Goal: Transaction & Acquisition: Download file/media

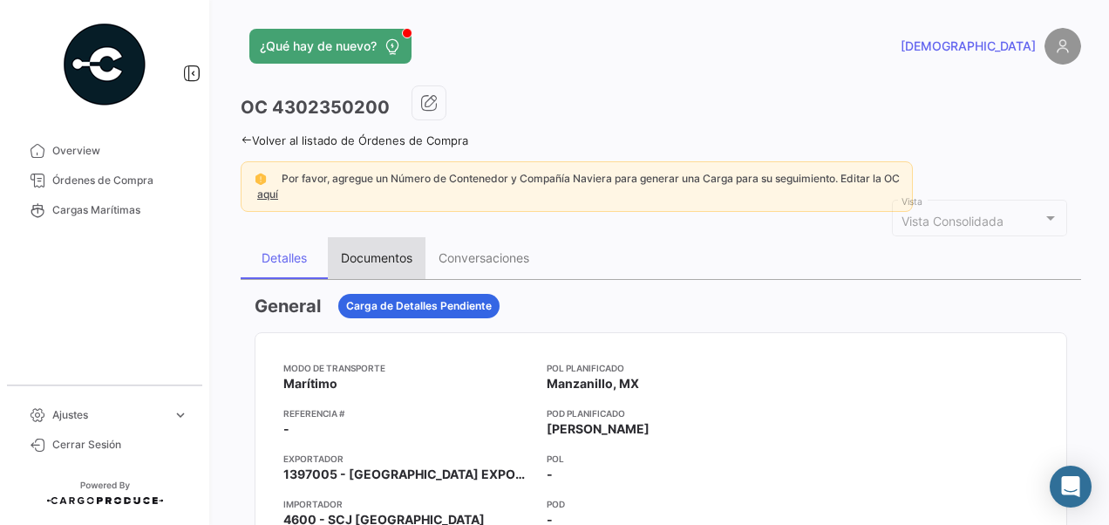
click at [380, 248] on div "Documentos" at bounding box center [377, 258] width 98 height 42
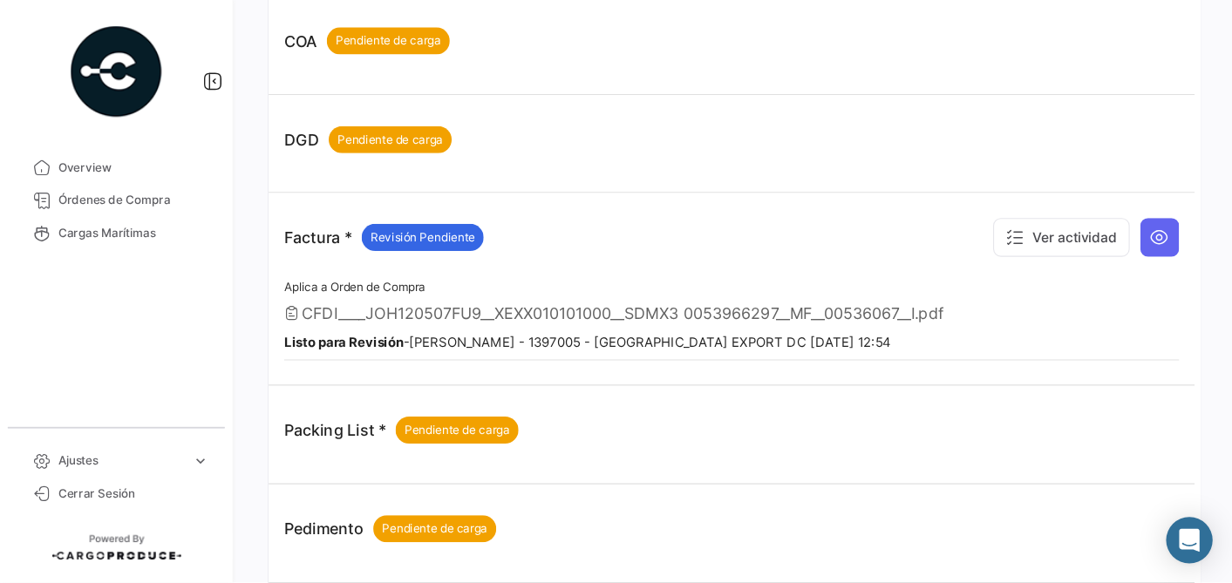
scroll to position [610, 0]
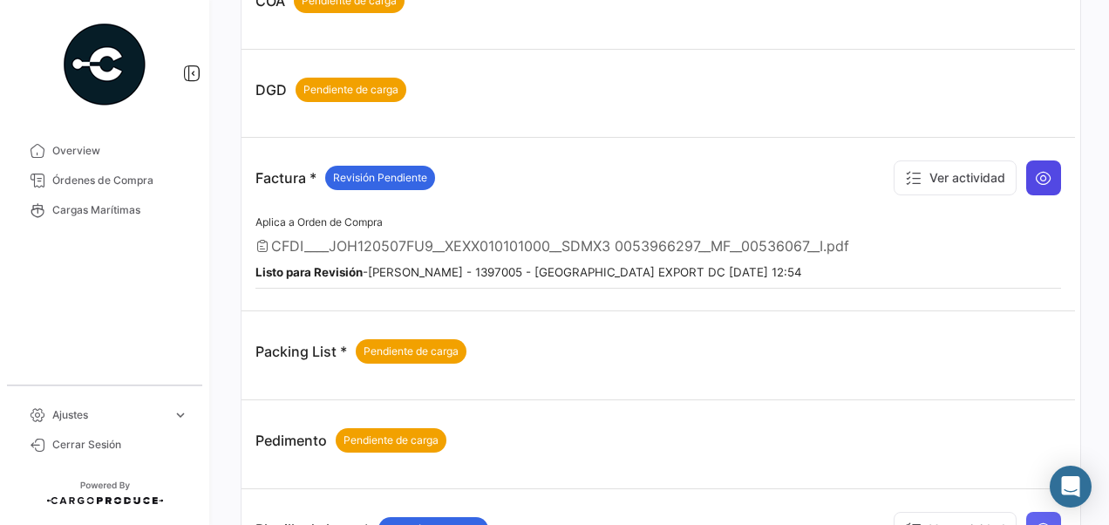
click at [1036, 185] on button at bounding box center [1043, 177] width 35 height 35
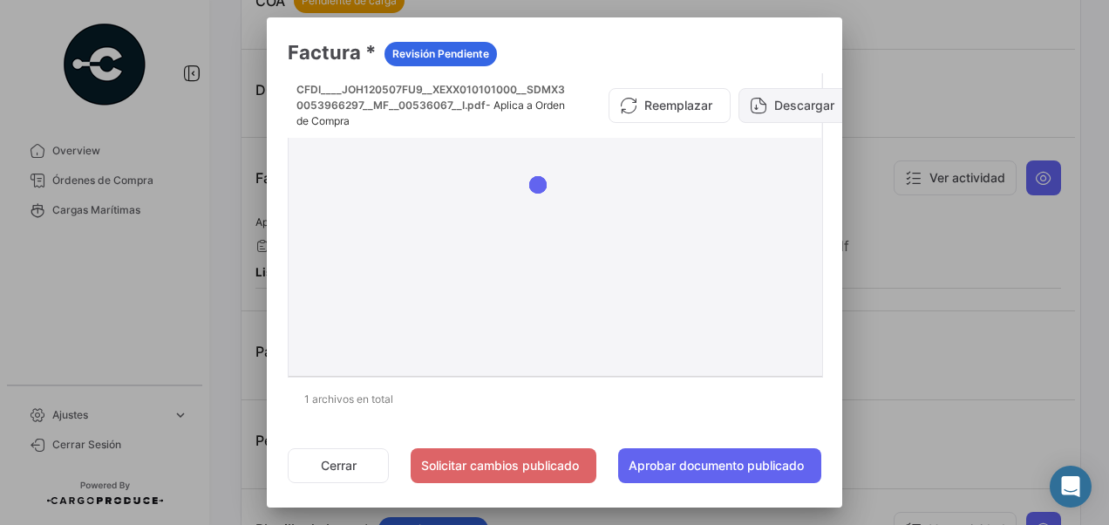
click at [773, 108] on button "Descargar" at bounding box center [796, 105] width 114 height 35
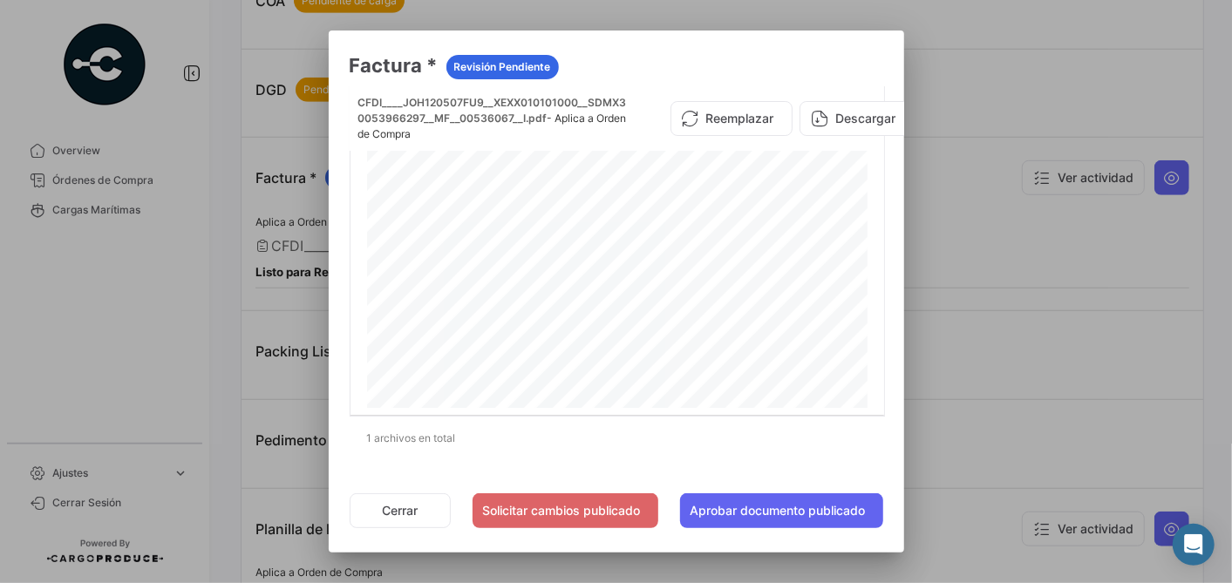
click at [990, 290] on div at bounding box center [616, 291] width 1232 height 583
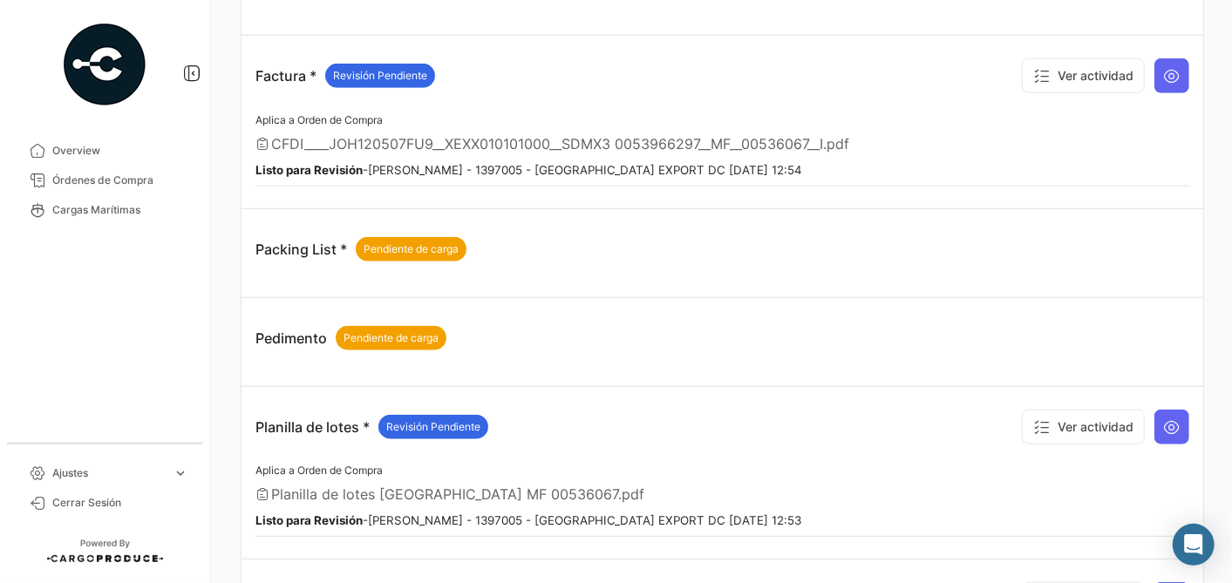
scroll to position [804, 0]
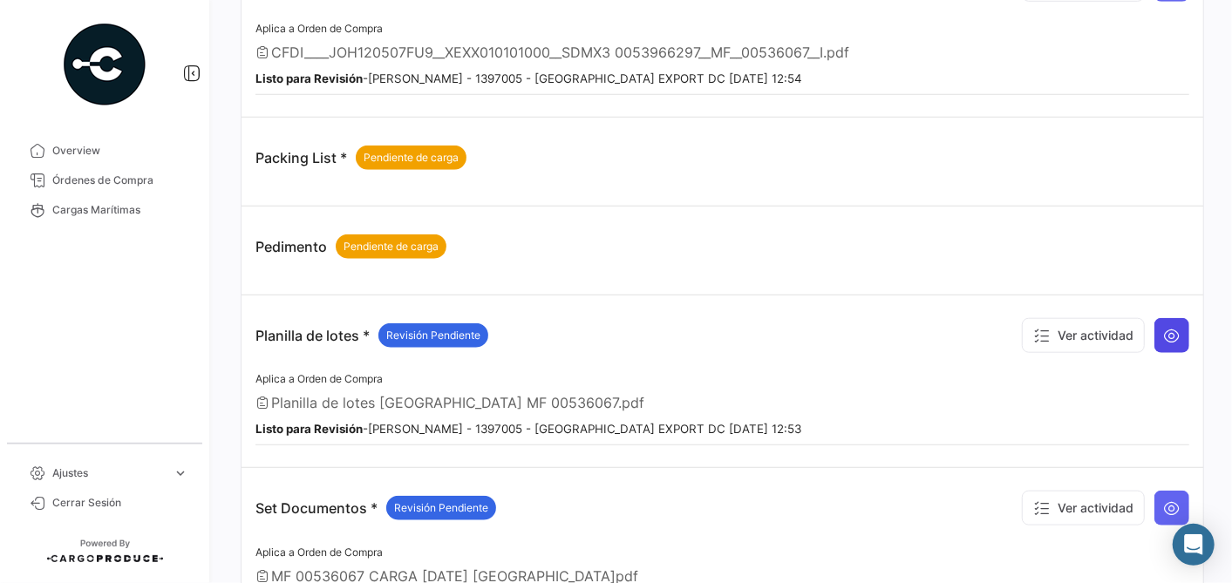
click at [1108, 327] on icon at bounding box center [1171, 335] width 17 height 17
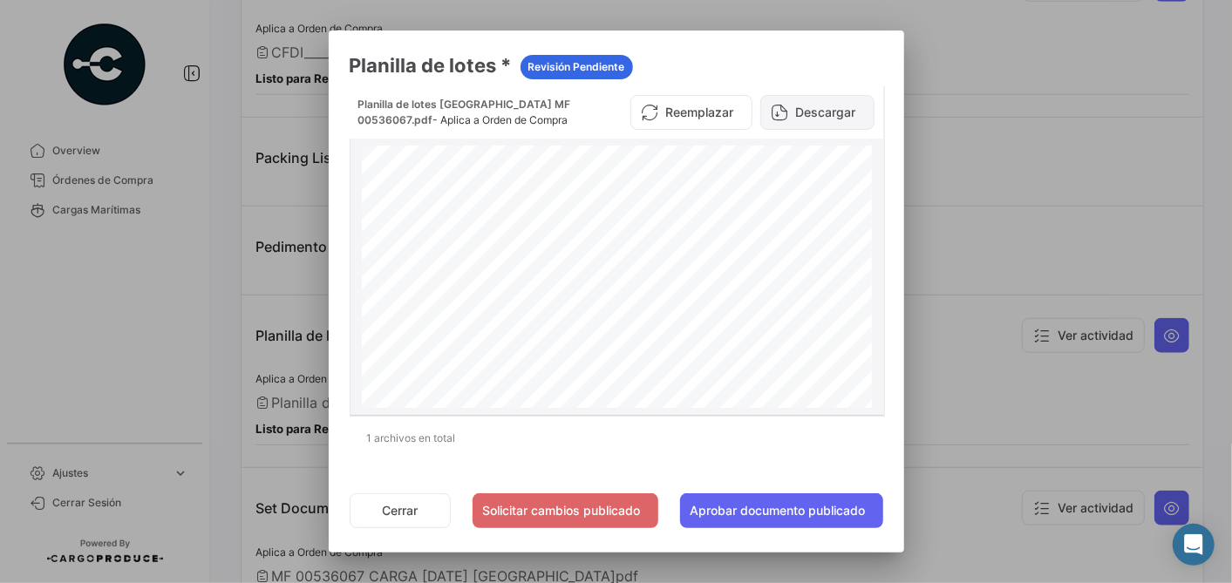
click at [819, 112] on button "Descargar" at bounding box center [817, 112] width 114 height 35
drag, startPoint x: 964, startPoint y: 187, endPoint x: 991, endPoint y: 211, distance: 36.4
click at [966, 187] on div at bounding box center [616, 291] width 1232 height 583
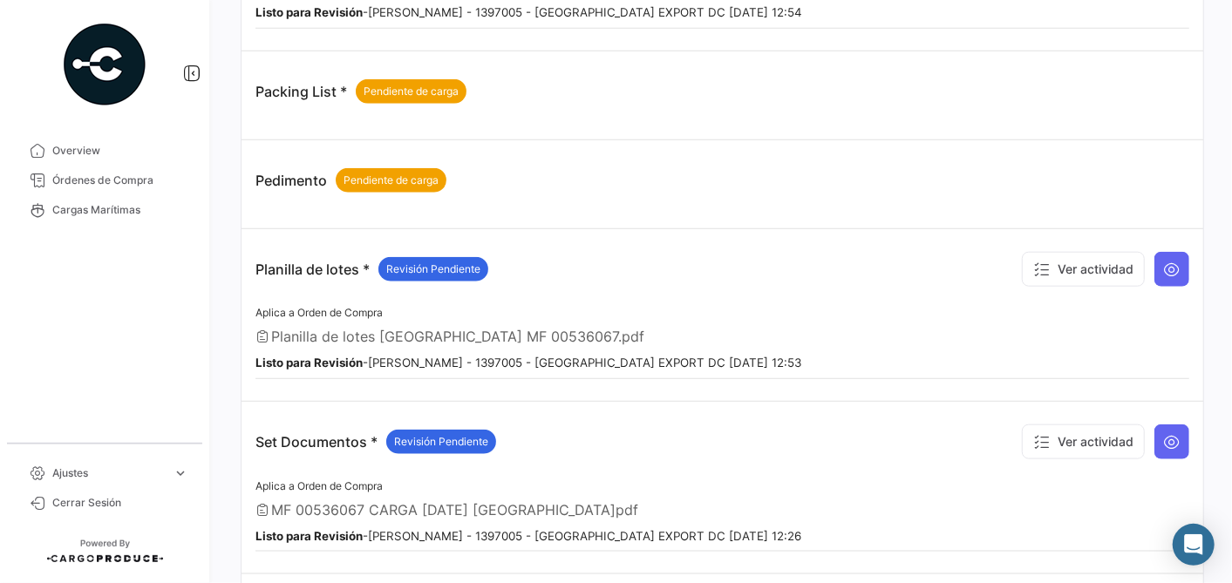
scroll to position [901, 0]
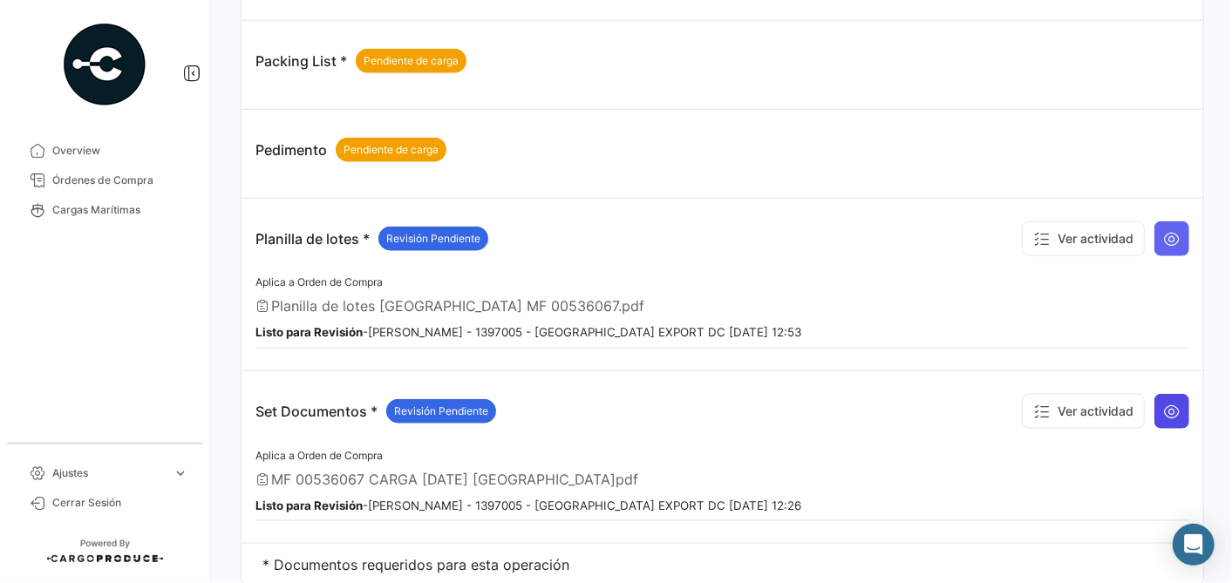
click at [1108, 410] on button at bounding box center [1171, 411] width 35 height 35
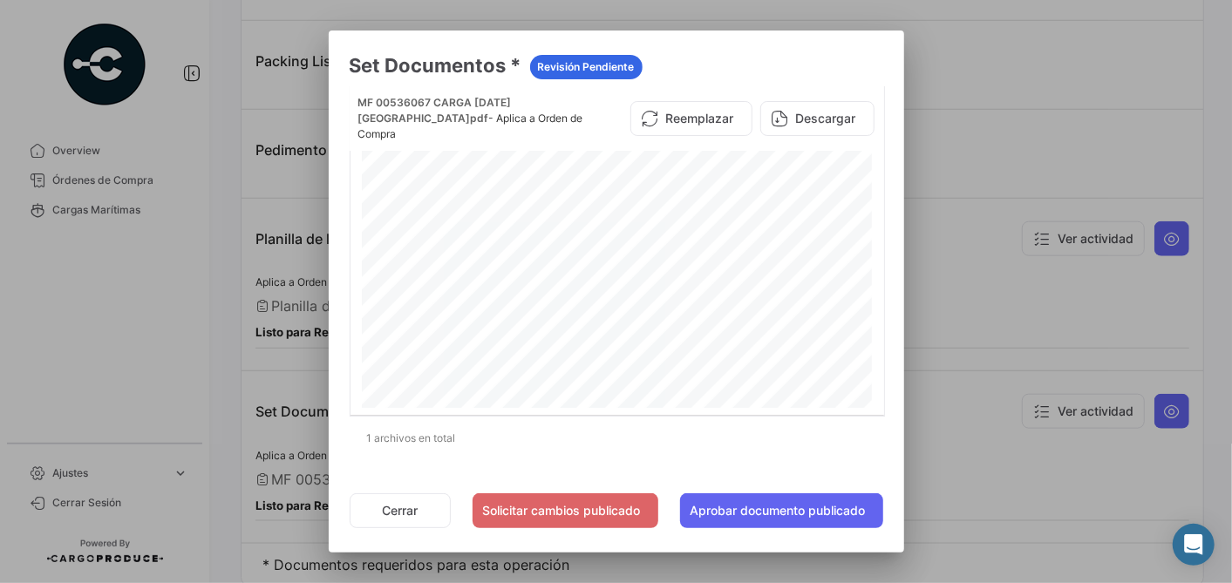
drag, startPoint x: 684, startPoint y: 65, endPoint x: 698, endPoint y: 70, distance: 14.9
click at [684, 65] on h3 "Set Documentos * Revisión Pendiente" at bounding box center [617, 65] width 534 height 28
click at [827, 118] on button "Descargar" at bounding box center [817, 118] width 114 height 35
